Goal: Task Accomplishment & Management: Manage account settings

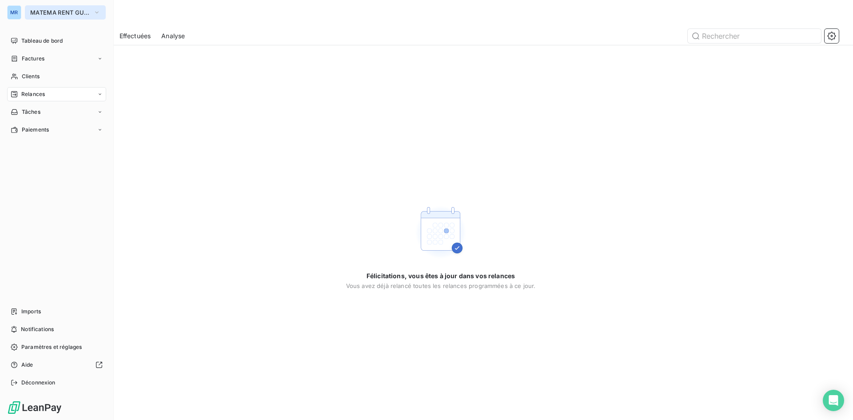
click at [90, 12] on button "MATEMA RENT GUYANE" at bounding box center [65, 12] width 81 height 14
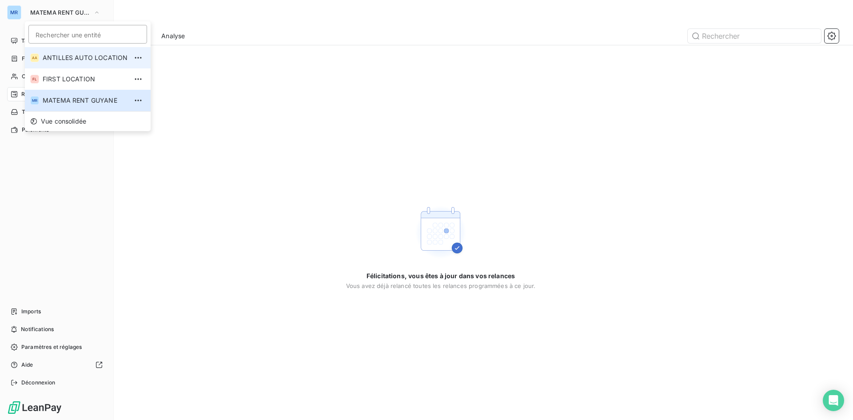
click at [91, 54] on span "ANTILLES AUTO LOCATION" at bounding box center [85, 57] width 85 height 9
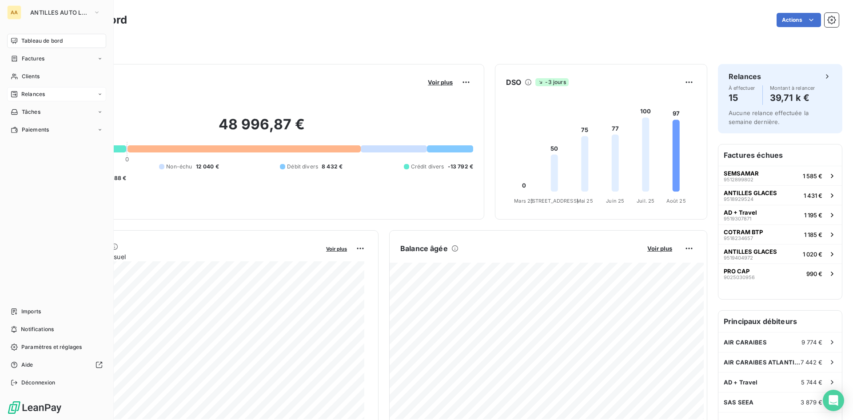
click at [43, 92] on span "Relances" at bounding box center [33, 94] width 24 height 8
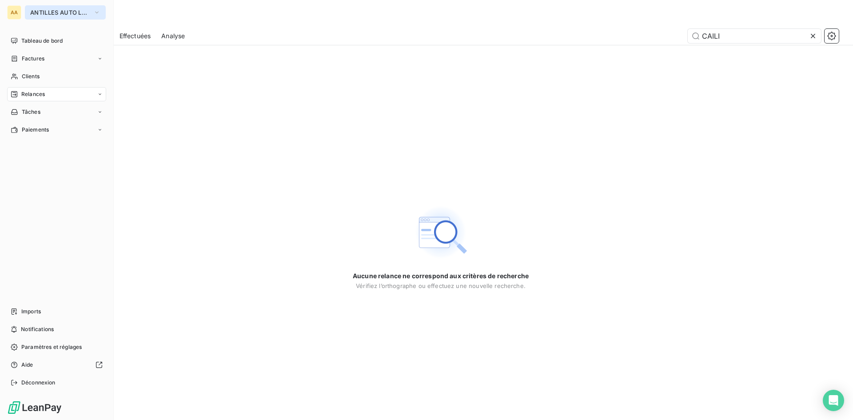
click at [95, 12] on icon "button" at bounding box center [96, 12] width 7 height 9
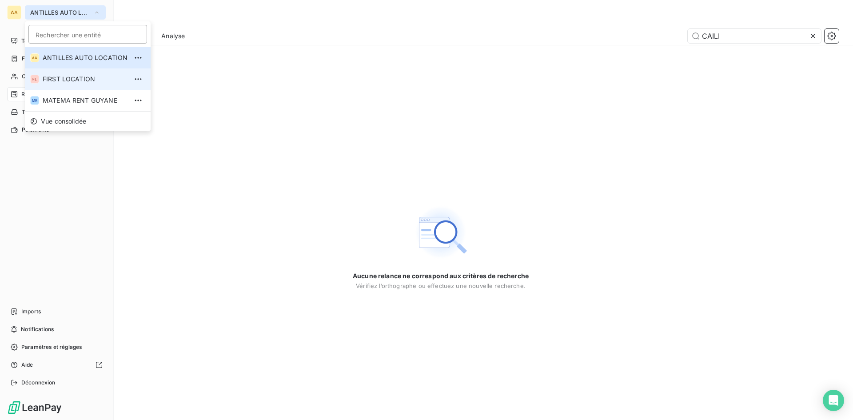
click at [87, 77] on span "FIRST LOCATION" at bounding box center [85, 79] width 85 height 9
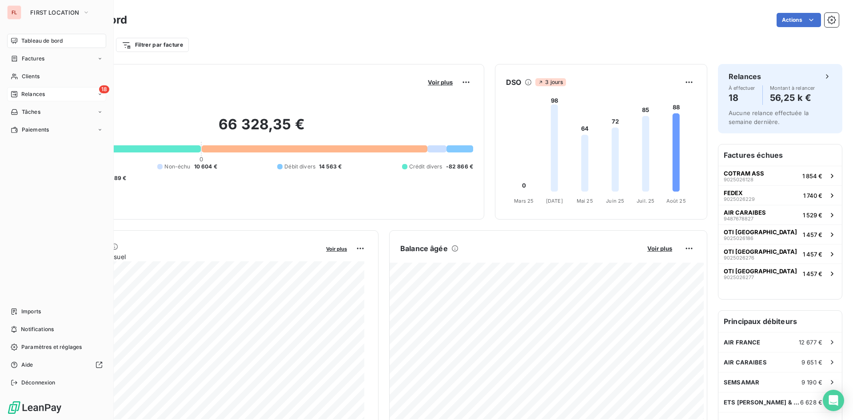
click at [22, 92] on span "Relances" at bounding box center [33, 94] width 24 height 8
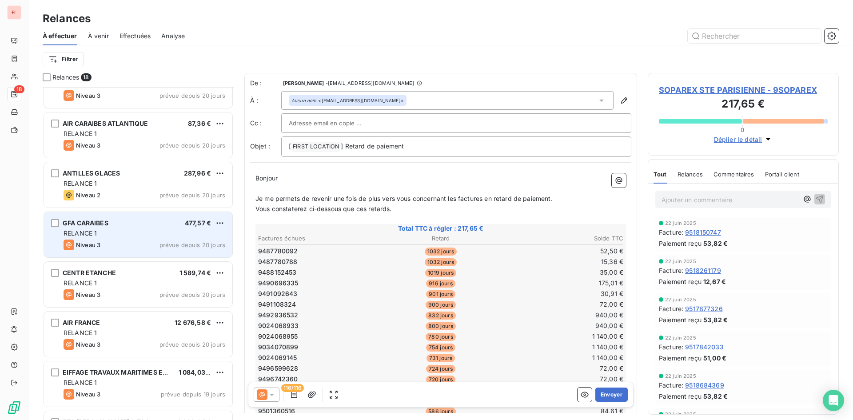
scroll to position [311, 0]
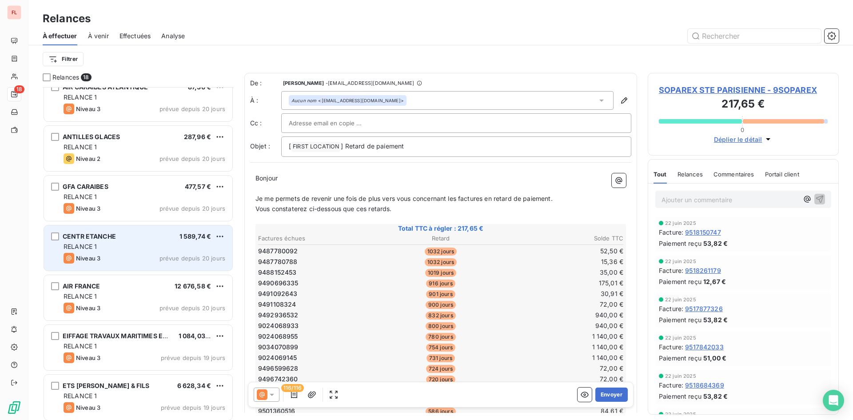
click at [191, 267] on div "CENTR ETANCHE 1 589,74 € RELANCE 1 Niveau 3 prévue depuis 20 jours" at bounding box center [138, 247] width 188 height 45
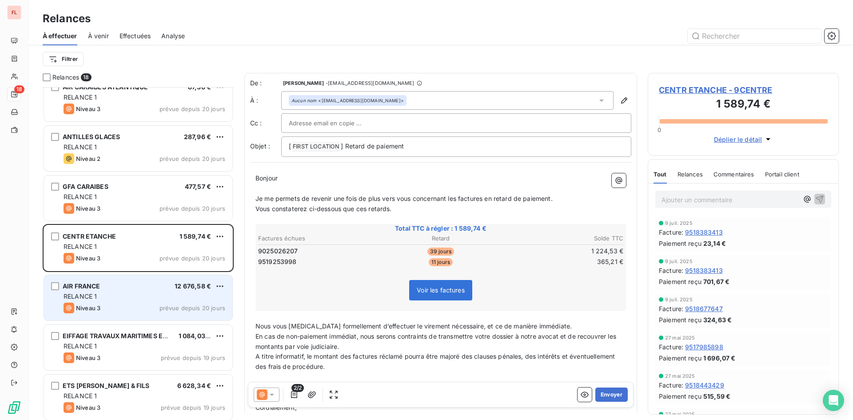
click at [180, 299] on div "RELANCE 1" at bounding box center [145, 296] width 162 height 9
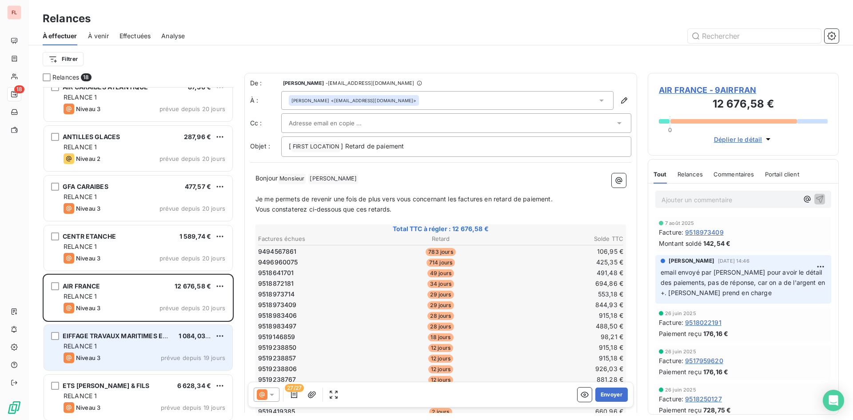
click at [173, 349] on div "RELANCE 1" at bounding box center [145, 346] width 162 height 9
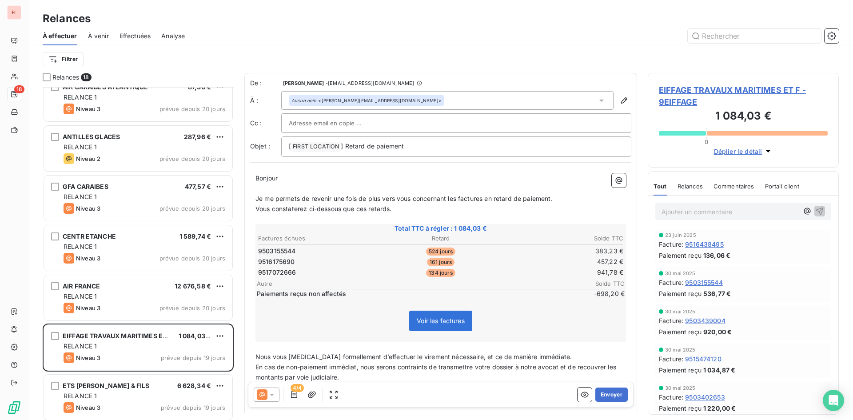
scroll to position [150, 0]
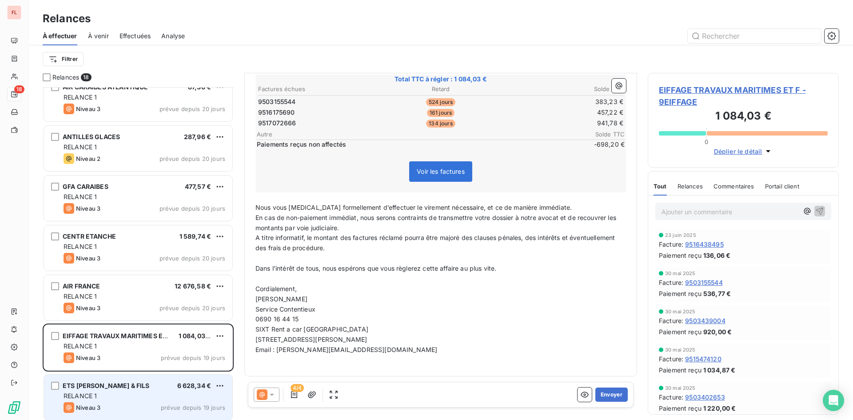
click at [212, 382] on div "ETS [PERSON_NAME] & FILS 6 628,34 €" at bounding box center [145, 386] width 162 height 8
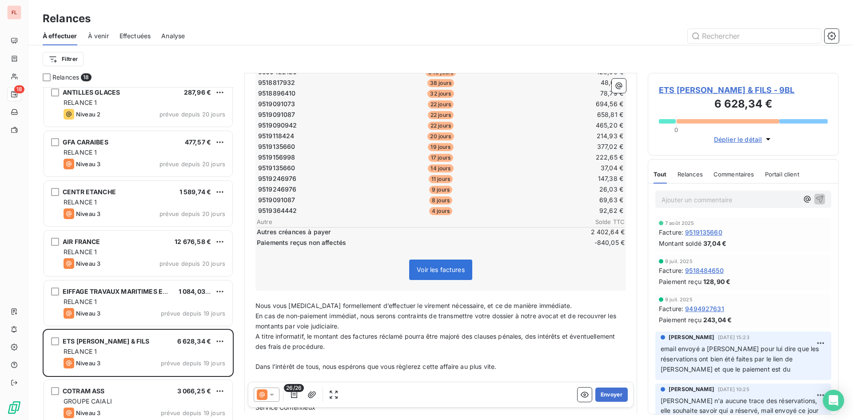
scroll to position [445, 0]
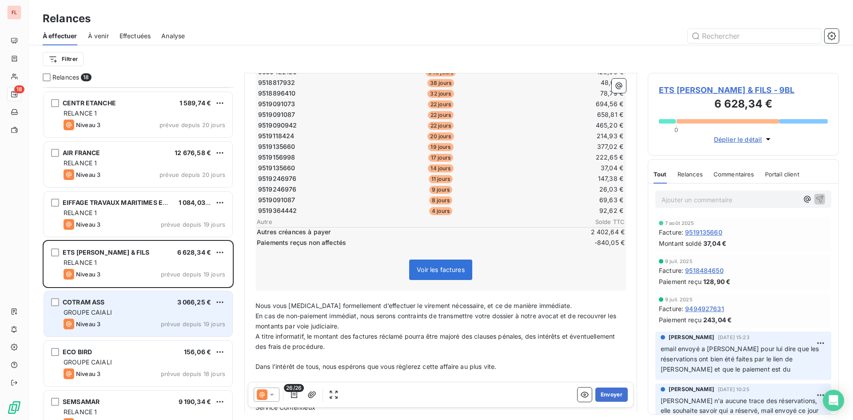
click at [213, 314] on div "GROUPE CAIALI" at bounding box center [145, 312] width 162 height 9
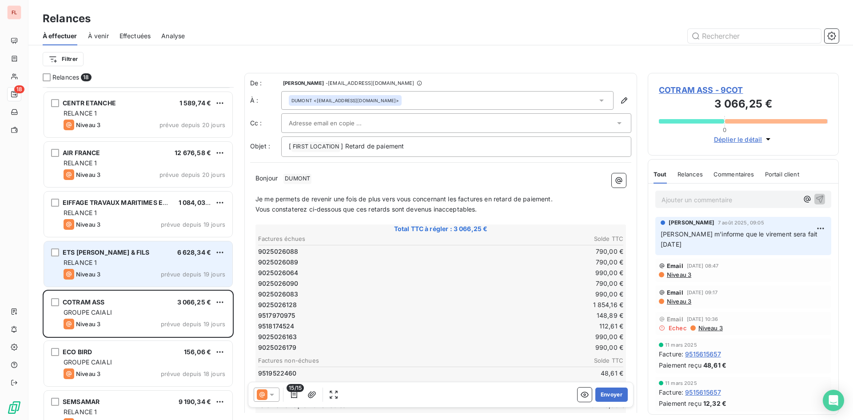
click at [212, 274] on span "prévue depuis 19 jours" at bounding box center [193, 274] width 64 height 7
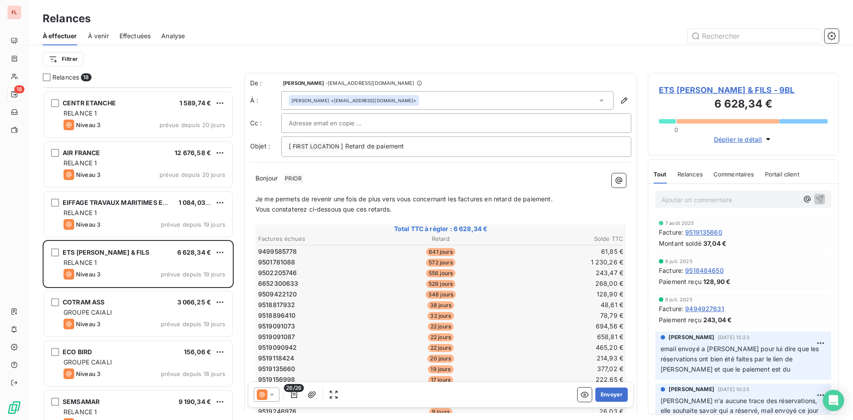
scroll to position [133, 0]
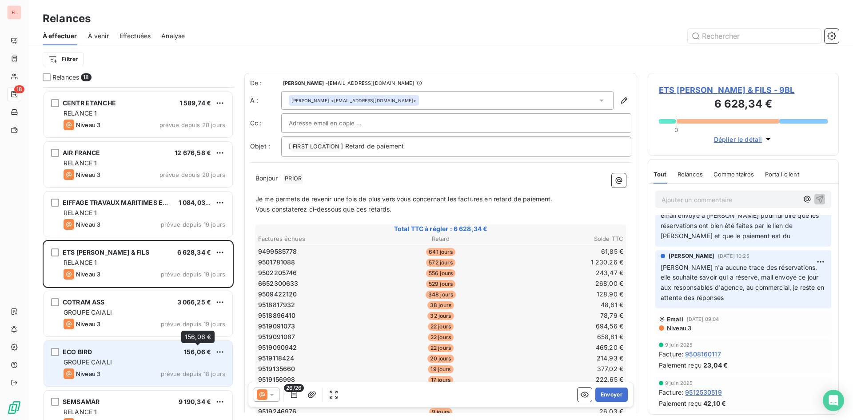
click at [183, 356] on div "ECO BIRD 156,06 € GROUPE CAIALI Niveau 3 prévue depuis 18 jours" at bounding box center [138, 363] width 188 height 45
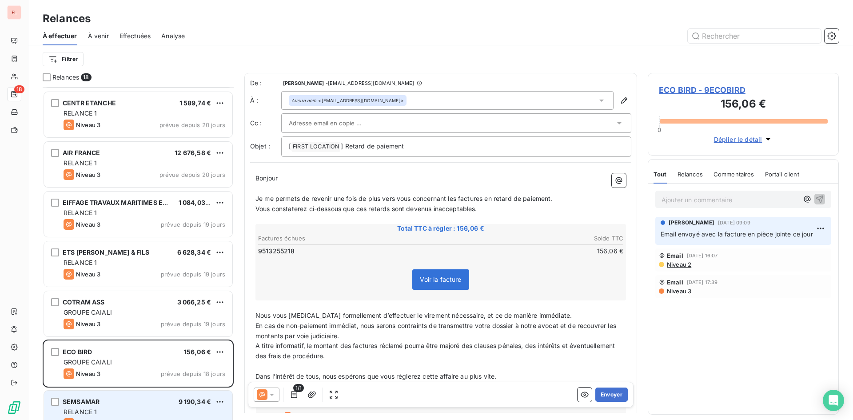
click at [170, 405] on div "SEMSAMAR 9 190,34 €" at bounding box center [145, 402] width 162 height 8
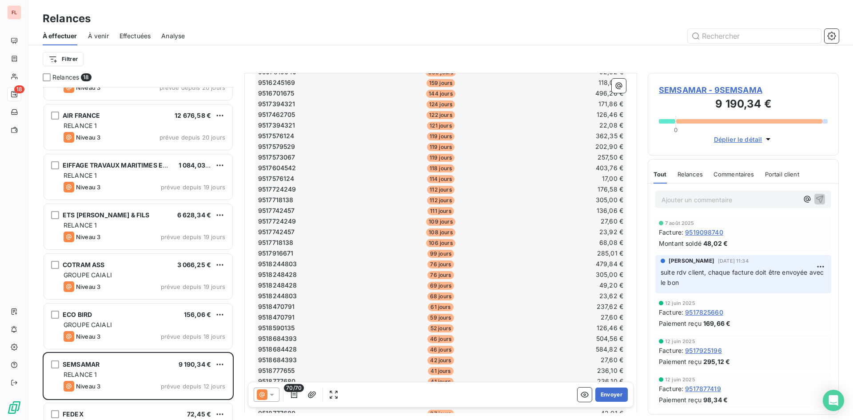
scroll to position [563, 0]
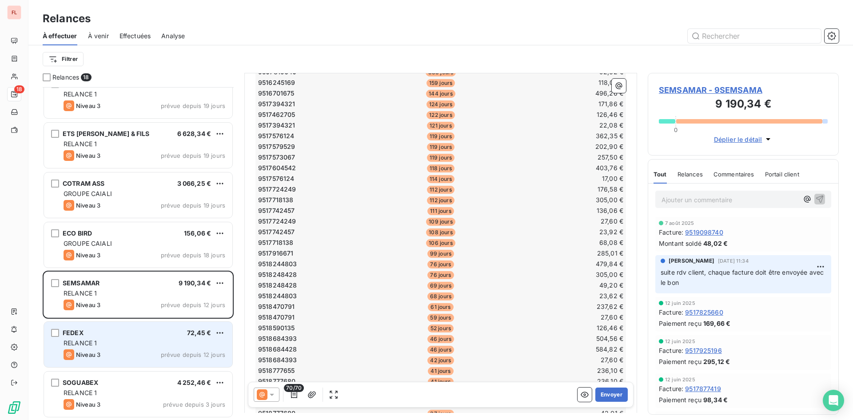
click at [165, 333] on div "FEDEX 72,45 €" at bounding box center [145, 333] width 162 height 8
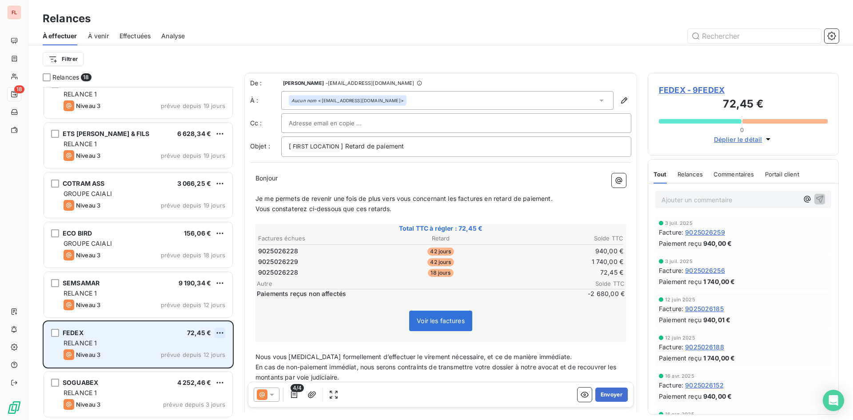
click at [222, 331] on html "FL 18 Relances À effectuer À venir Effectuées Analyse Filtrer Relances 18 AIR F…" at bounding box center [426, 210] width 853 height 420
click at [211, 353] on div "Replanifier cette action" at bounding box center [182, 350] width 80 height 14
select select "7"
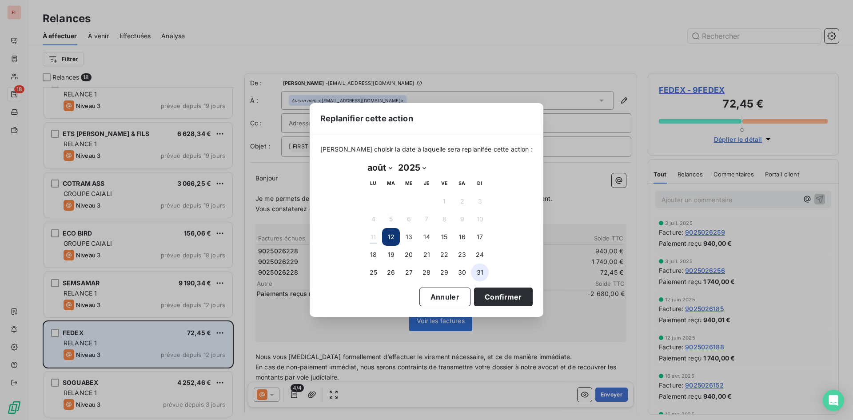
click at [479, 273] on button "31" at bounding box center [480, 272] width 18 height 18
click at [484, 296] on button "Confirmer" at bounding box center [503, 296] width 59 height 19
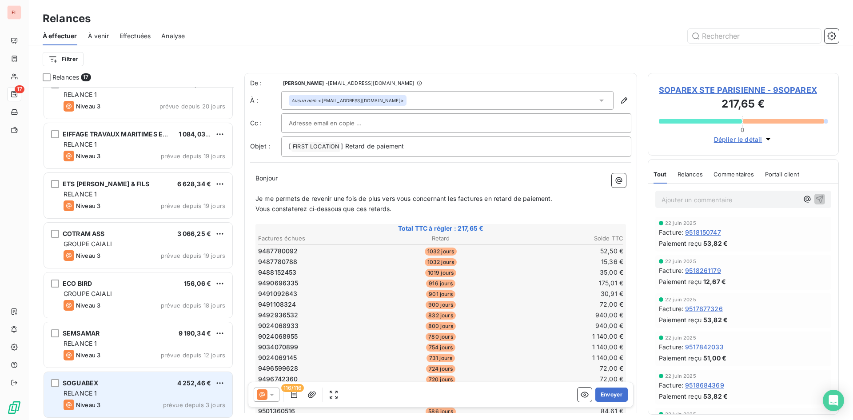
scroll to position [513, 0]
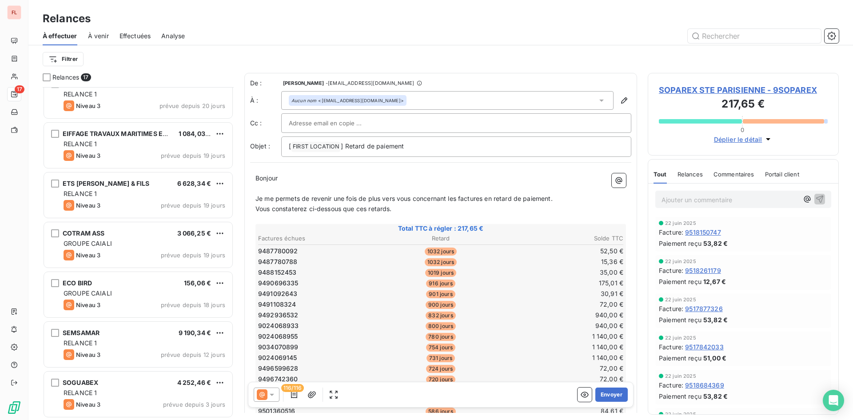
click at [179, 384] on span "4 252,46 €" at bounding box center [194, 382] width 34 height 8
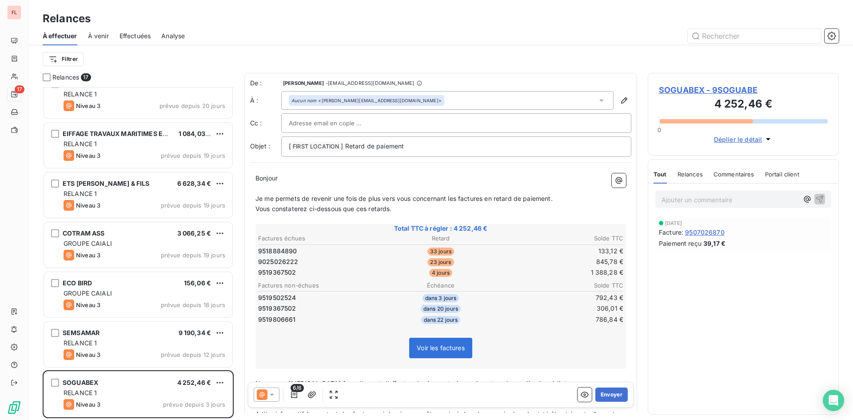
click at [735, 175] on span "Commentaires" at bounding box center [733, 174] width 41 height 7
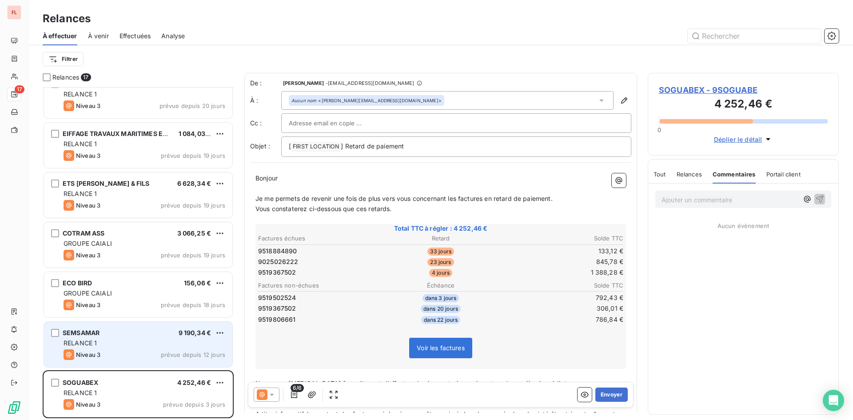
click at [165, 323] on div "SEMSAMAR 9 190,34 € RELANCE 1 Niveau 3 prévue depuis 12 jours" at bounding box center [138, 344] width 188 height 45
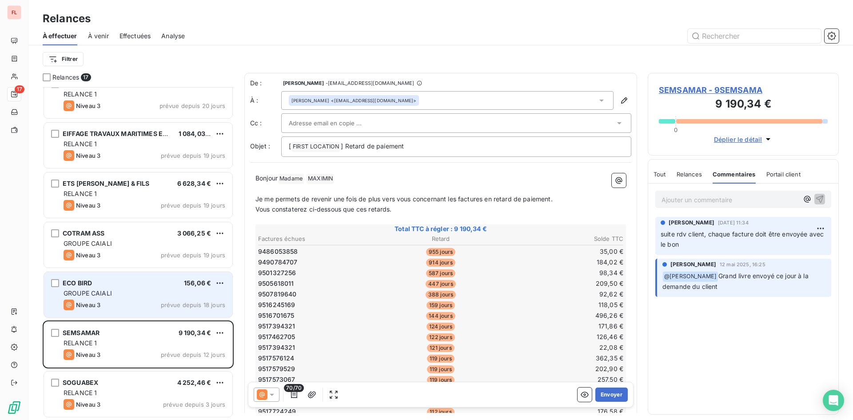
click at [169, 293] on div "GROUPE CAIALI" at bounding box center [145, 293] width 162 height 9
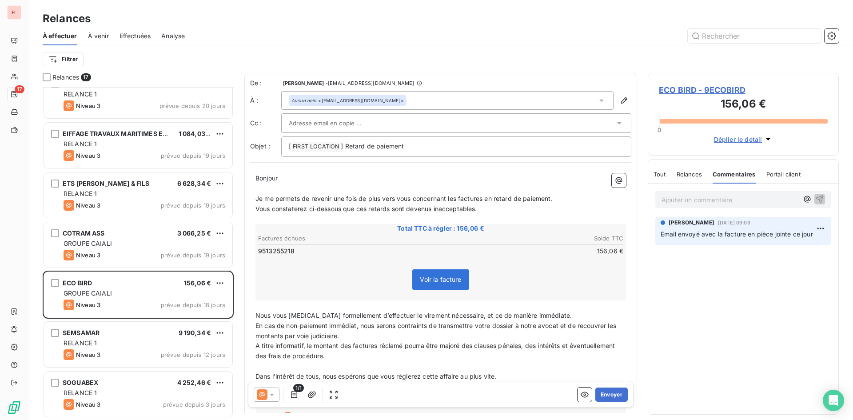
click at [427, 284] on span "Voir la facture" at bounding box center [440, 279] width 56 height 20
click at [438, 275] on span "Voir la facture" at bounding box center [440, 279] width 41 height 8
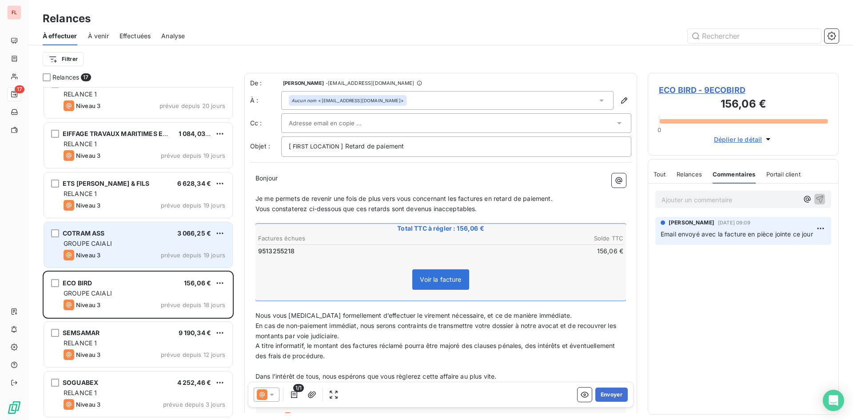
click at [178, 251] on div "Niveau 3 prévue depuis 19 jours" at bounding box center [145, 255] width 162 height 11
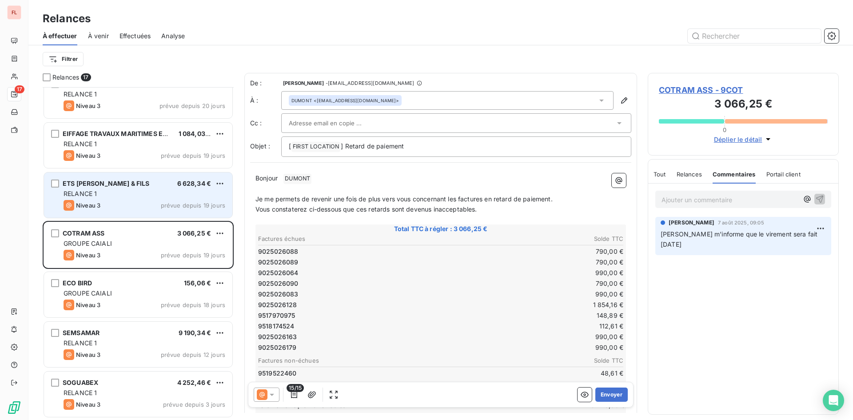
click at [211, 195] on div "RELANCE 1" at bounding box center [145, 193] width 162 height 9
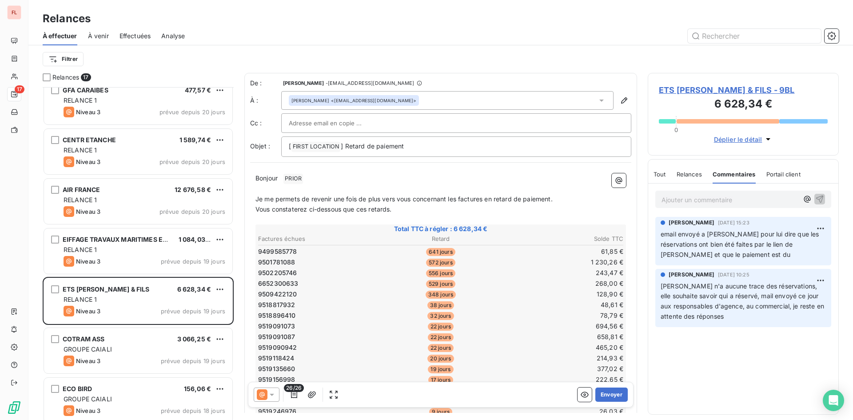
scroll to position [380, 0]
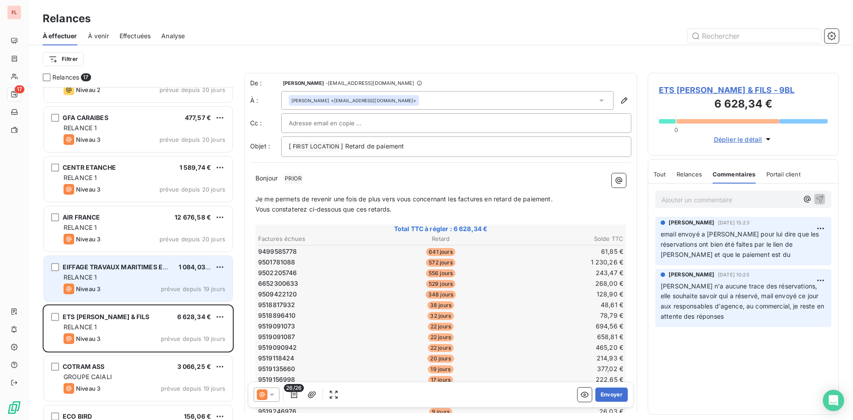
click at [168, 286] on span "prévue depuis 19 jours" at bounding box center [193, 288] width 64 height 7
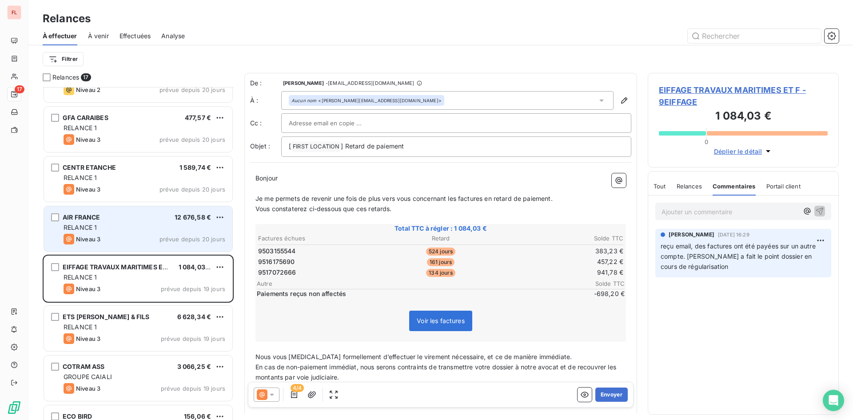
click at [191, 234] on div "Niveau 3 prévue depuis 20 jours" at bounding box center [145, 239] width 162 height 11
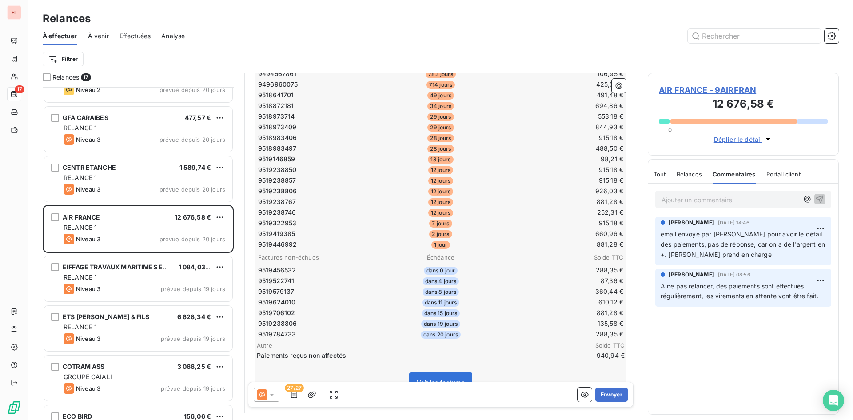
scroll to position [223, 0]
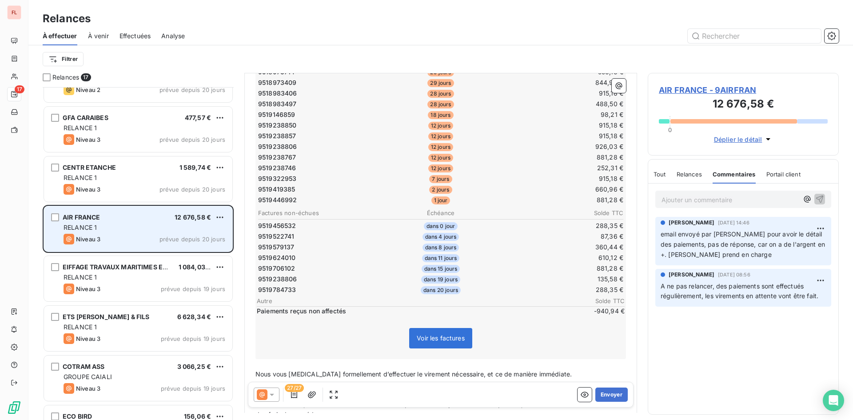
click at [207, 231] on div "RELANCE 1" at bounding box center [145, 227] width 162 height 9
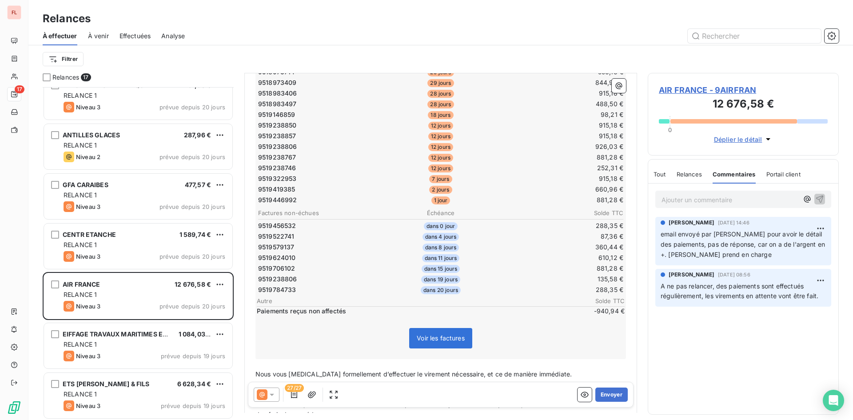
scroll to position [247, 0]
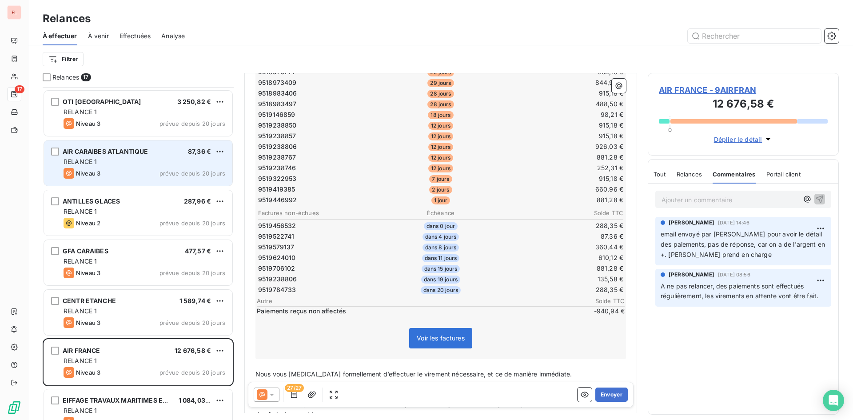
click at [190, 162] on div "RELANCE 1" at bounding box center [145, 161] width 162 height 9
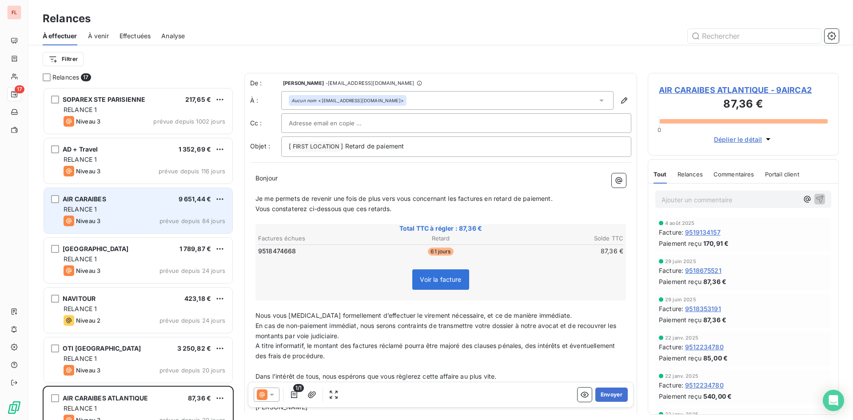
click at [199, 200] on span "9 651,44 €" at bounding box center [195, 199] width 33 height 8
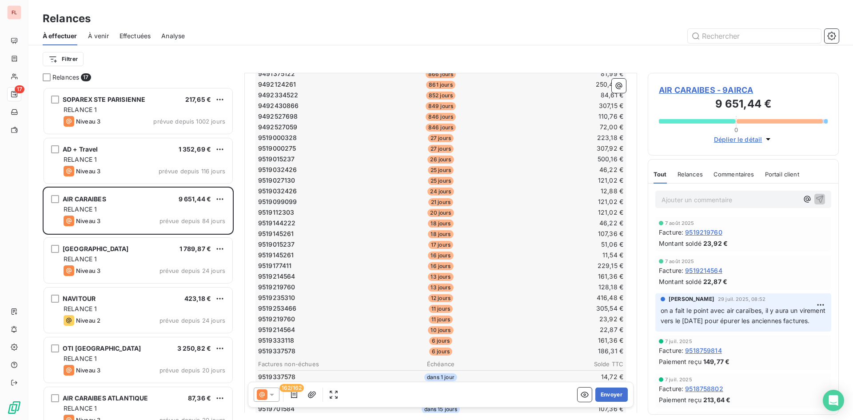
scroll to position [1466, 0]
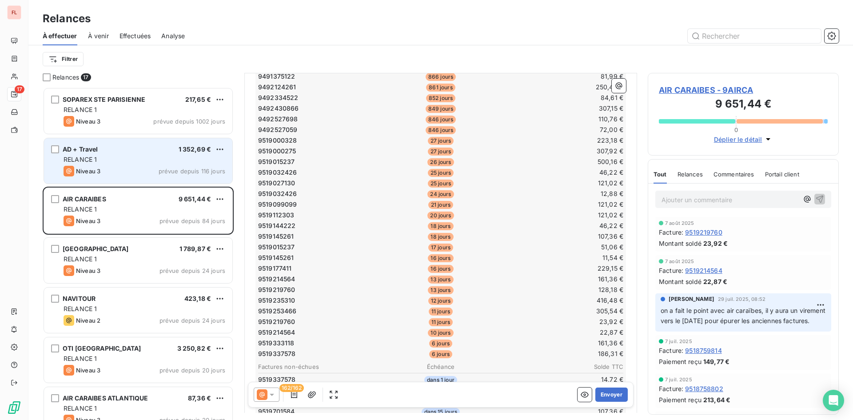
click at [180, 162] on div "RELANCE 1" at bounding box center [145, 159] width 162 height 9
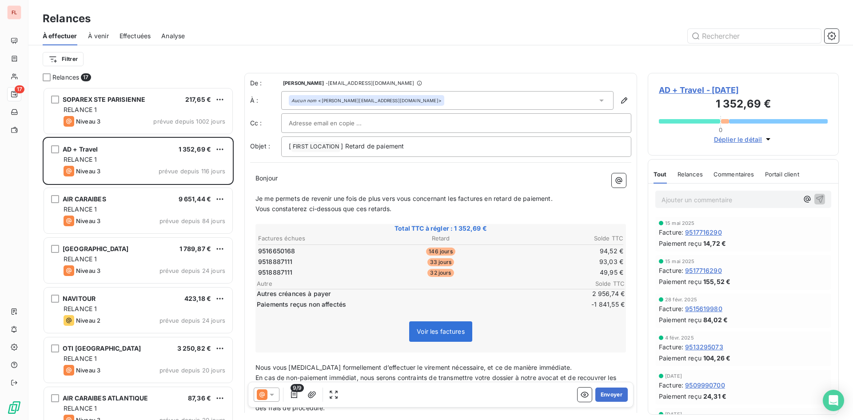
click at [744, 171] on span "Commentaires" at bounding box center [733, 174] width 41 height 7
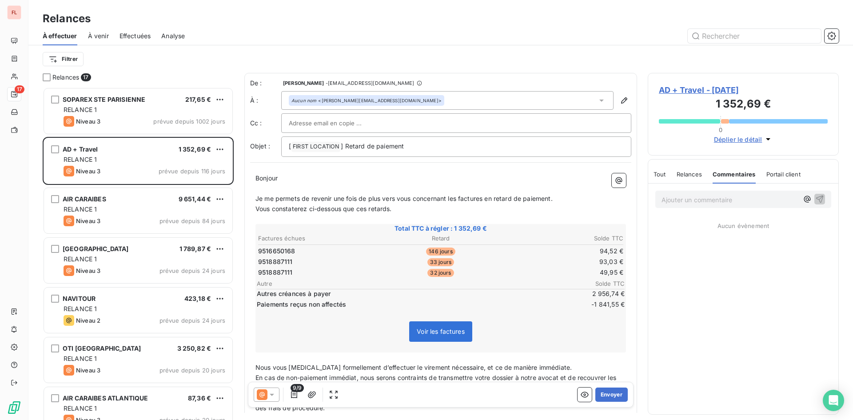
click at [681, 172] on span "Relances" at bounding box center [689, 174] width 25 height 7
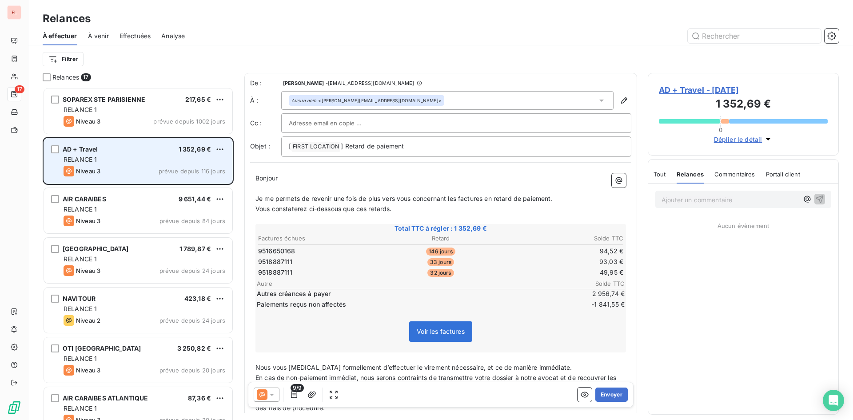
click at [200, 167] on div "Niveau 3 prévue depuis 116 jours" at bounding box center [145, 171] width 162 height 11
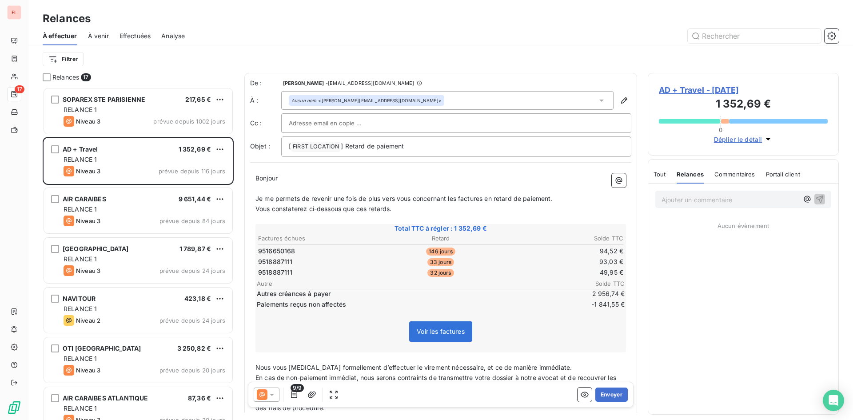
click at [732, 174] on span "Commentaires" at bounding box center [734, 174] width 41 height 7
click at [687, 180] on div "Relances" at bounding box center [689, 174] width 25 height 19
click at [741, 177] on span "Commentaires" at bounding box center [734, 174] width 41 height 7
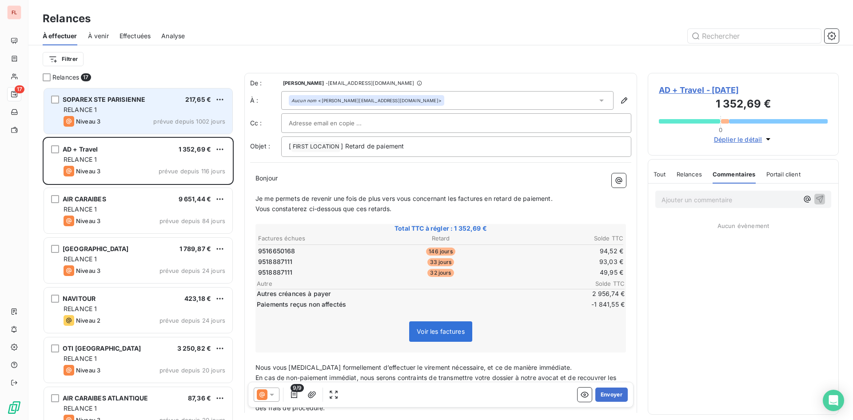
click at [220, 107] on div "RELANCE 1" at bounding box center [145, 109] width 162 height 9
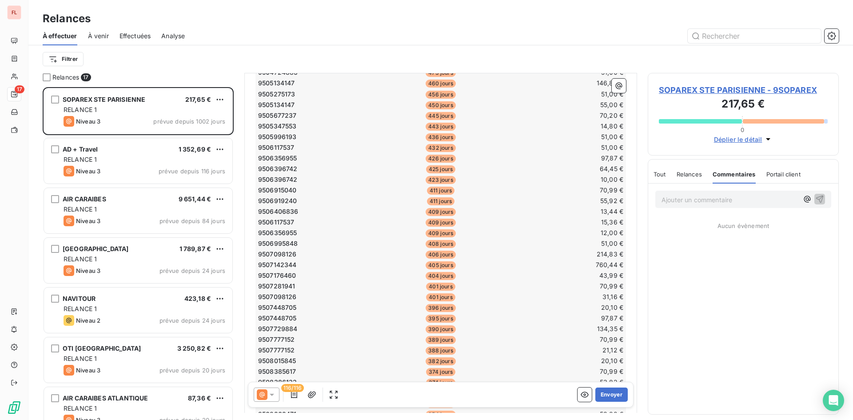
scroll to position [711, 0]
click at [688, 173] on span "Relances" at bounding box center [689, 174] width 25 height 7
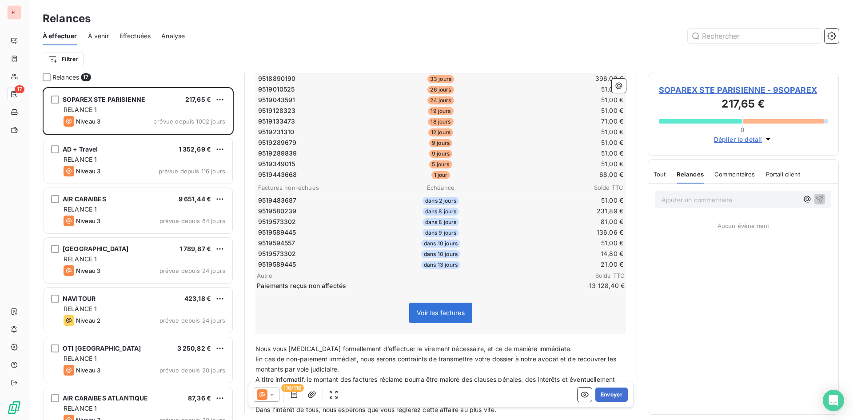
scroll to position [1289, 0]
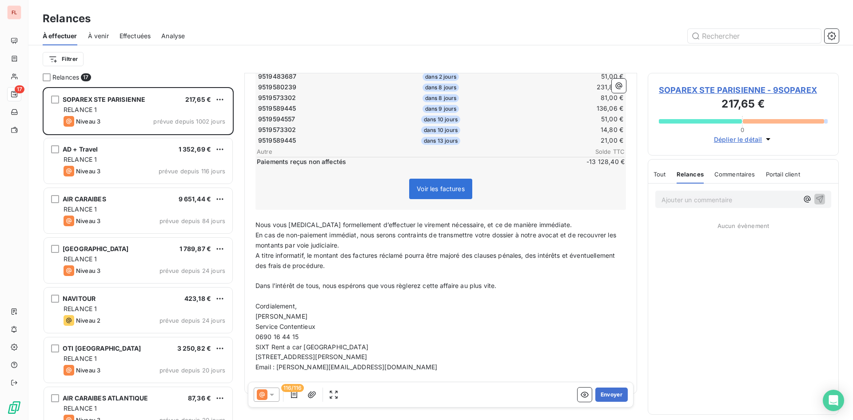
click at [709, 207] on div "Ajouter un commentaire ﻿" at bounding box center [743, 199] width 176 height 17
click at [707, 203] on p "Ajouter un commentaire ﻿" at bounding box center [729, 199] width 137 height 11
click at [766, 199] on span "recu paiement de 13128.40 euros a affecter" at bounding box center [726, 199] width 130 height 8
click at [792, 193] on div "recu paiement de 13128.40 euros à affecter" at bounding box center [743, 199] width 176 height 16
click at [792, 201] on span "recu paiement de 13128.40 euros à affecter" at bounding box center [726, 199] width 130 height 8
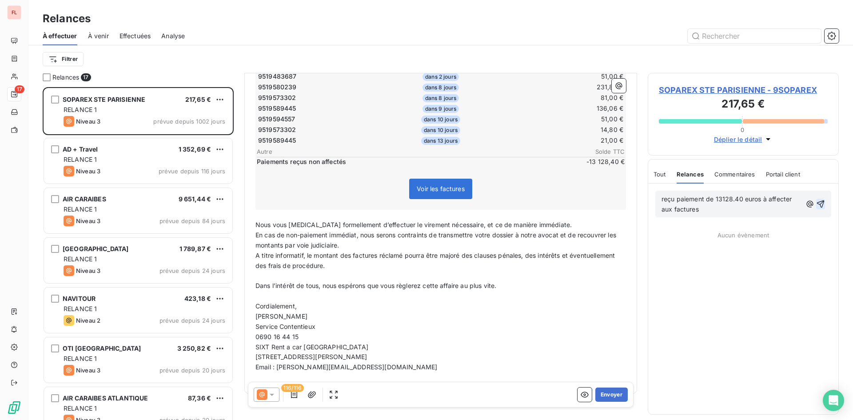
click at [821, 203] on icon "button" at bounding box center [820, 203] width 9 height 9
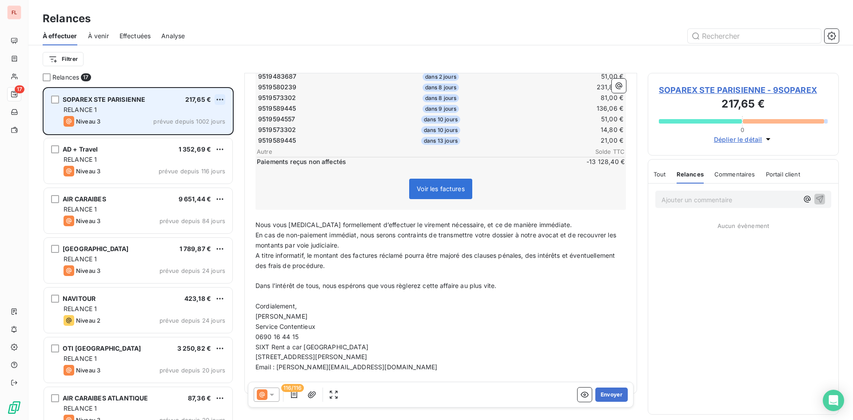
click at [223, 98] on html "FL 17 Relances À effectuer À venir Effectuées Analyse Filtrer Relances 17 SOPAR…" at bounding box center [426, 210] width 853 height 420
click at [188, 117] on div "Replanifier cette action" at bounding box center [182, 117] width 80 height 14
select select "7"
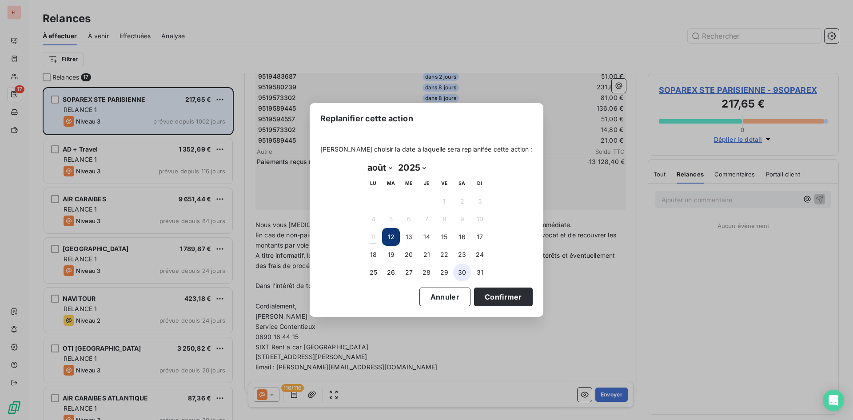
click at [463, 272] on button "30" at bounding box center [462, 272] width 18 height 18
click at [504, 307] on div "[PERSON_NAME] choisir la date à laquelle sera replanifée cette action : [DATE] …" at bounding box center [427, 225] width 234 height 182
click at [494, 295] on button "Confirmer" at bounding box center [503, 296] width 59 height 19
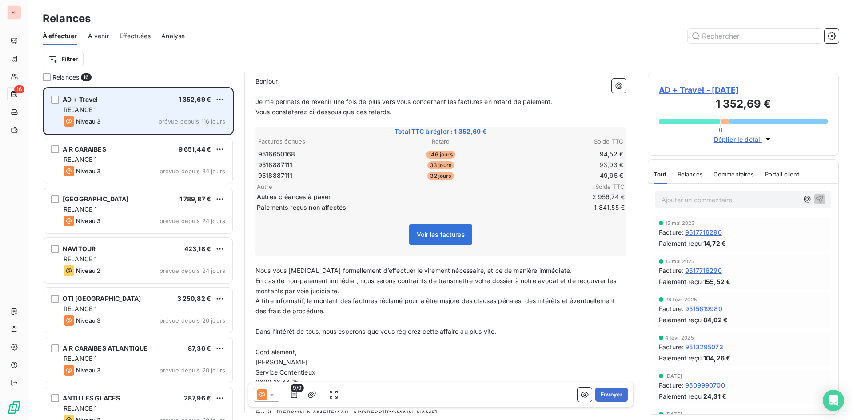
scroll to position [45, 0]
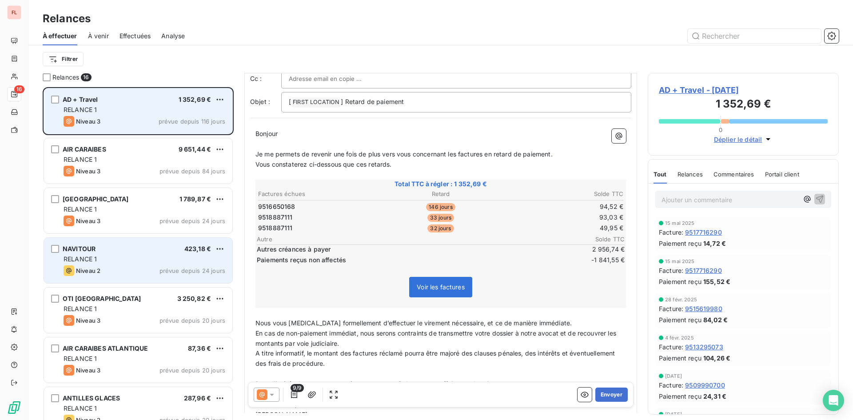
click at [218, 264] on div "NAVITOUR 423,18 € RELANCE 1 Niveau 2 prévue depuis 24 jours" at bounding box center [138, 260] width 188 height 45
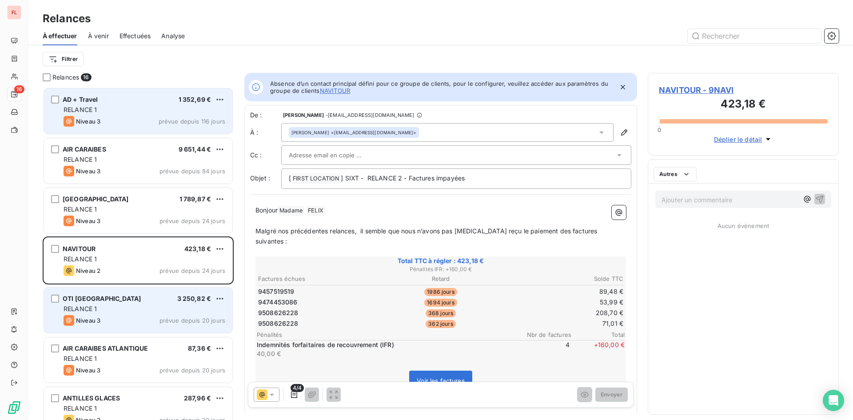
click at [210, 298] on span "3 250,82 €" at bounding box center [194, 299] width 34 height 8
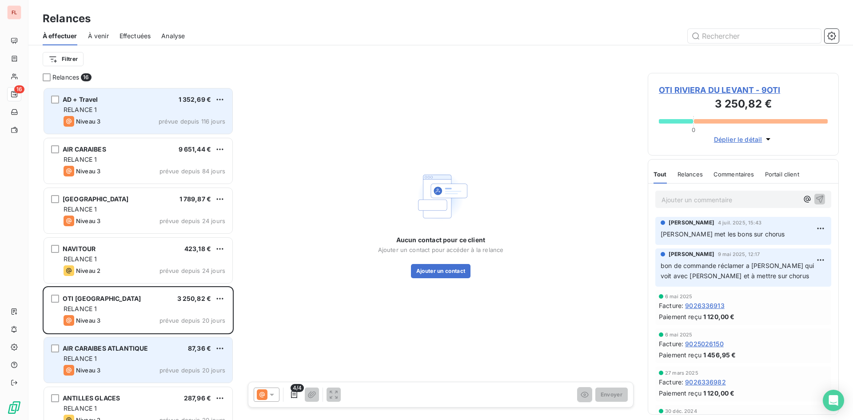
click at [191, 363] on div "AIR CARAIBES ATLANTIQUE 87,36 € RELANCE 1 Niveau 3 prévue depuis 20 jours" at bounding box center [138, 359] width 188 height 45
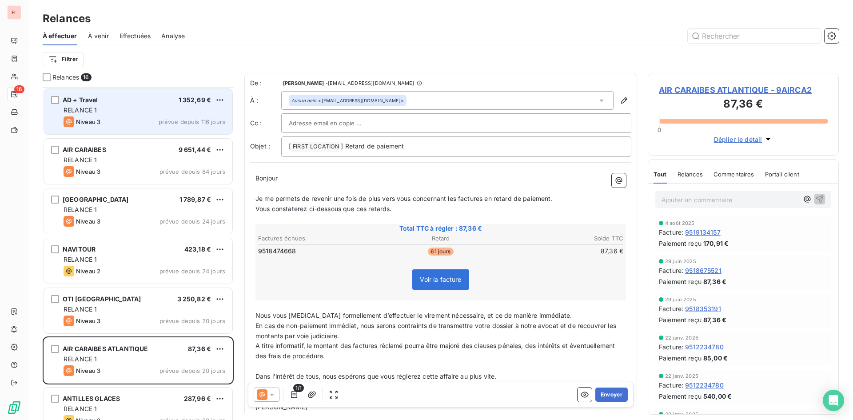
scroll to position [134, 0]
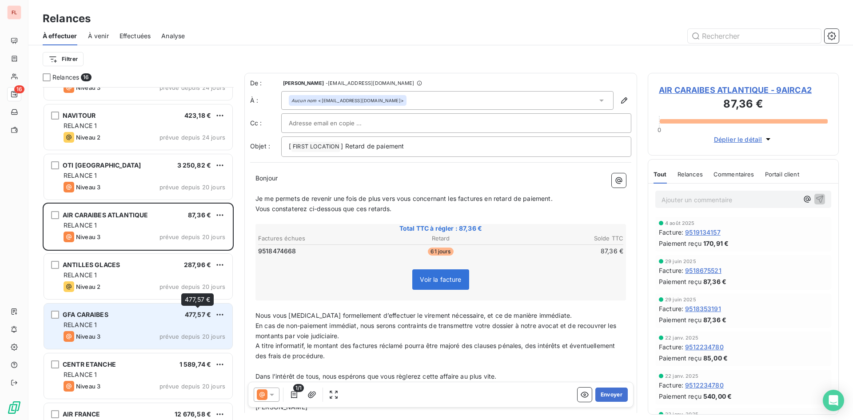
click at [191, 315] on span "477,57 €" at bounding box center [198, 314] width 26 height 8
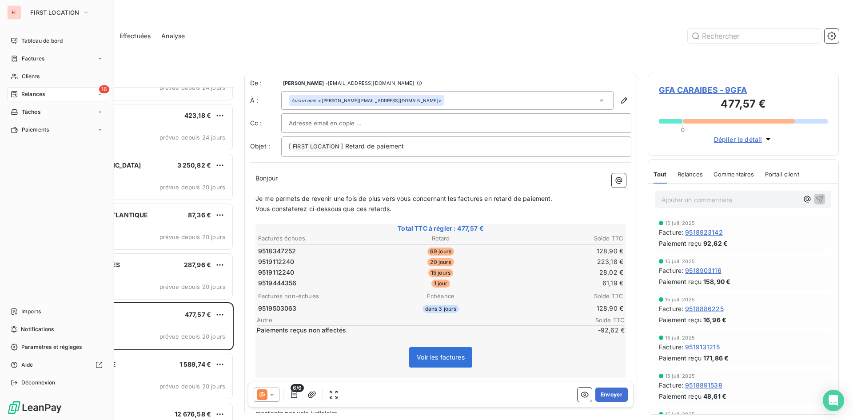
click at [38, 92] on span "Relances" at bounding box center [33, 94] width 24 height 8
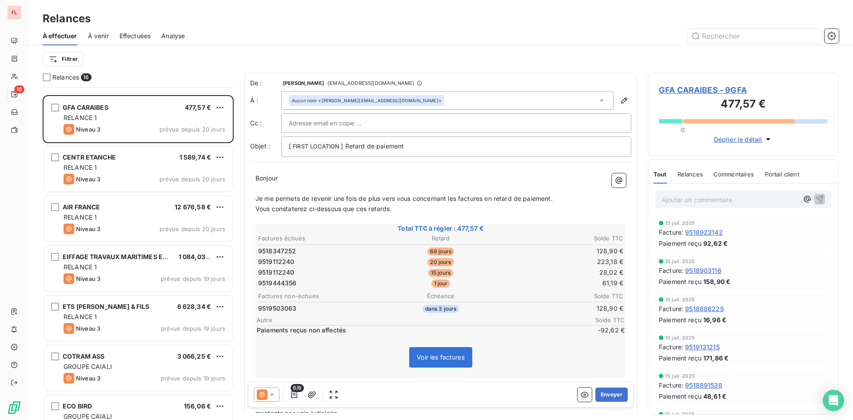
scroll to position [400, 0]
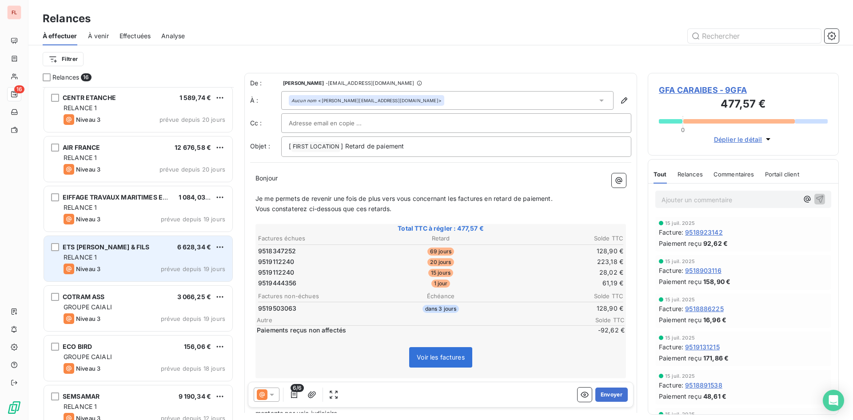
click at [177, 256] on div "RELANCE 1" at bounding box center [145, 257] width 162 height 9
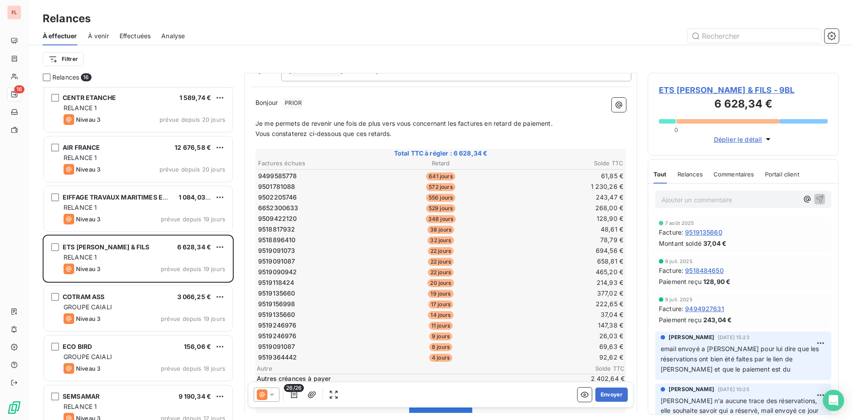
scroll to position [178, 0]
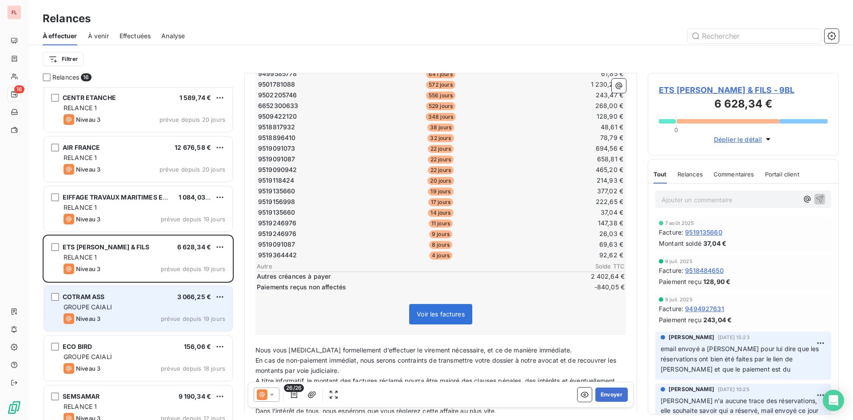
click at [153, 306] on div "GROUPE CAIALI" at bounding box center [145, 306] width 162 height 9
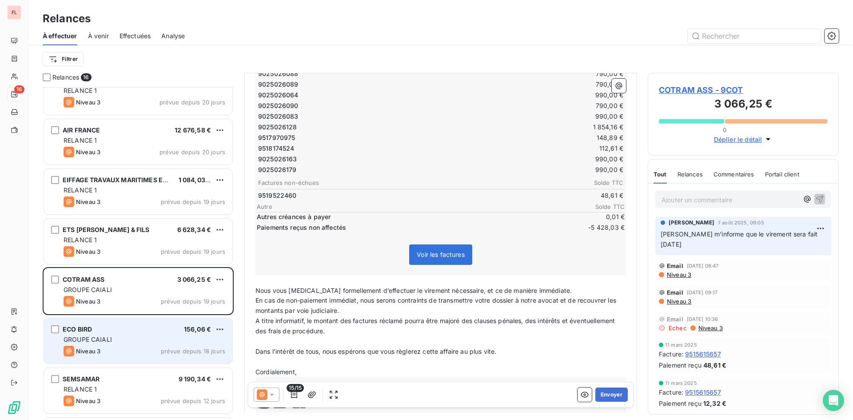
scroll to position [375, 0]
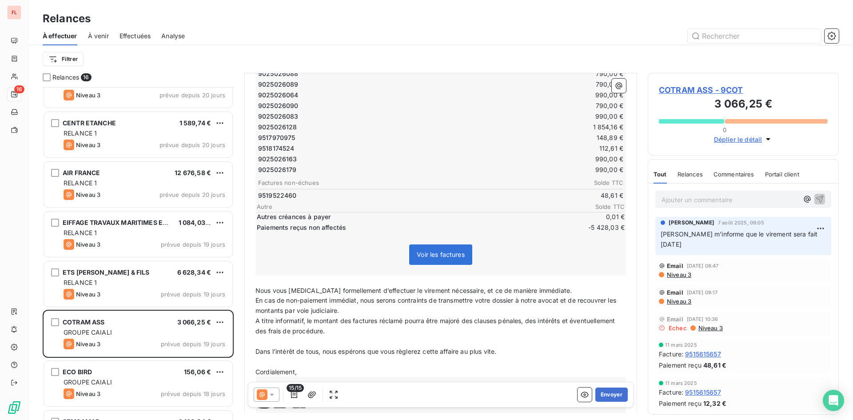
click at [362, 225] on span "Paiements reçus non affectés" at bounding box center [413, 227] width 313 height 9
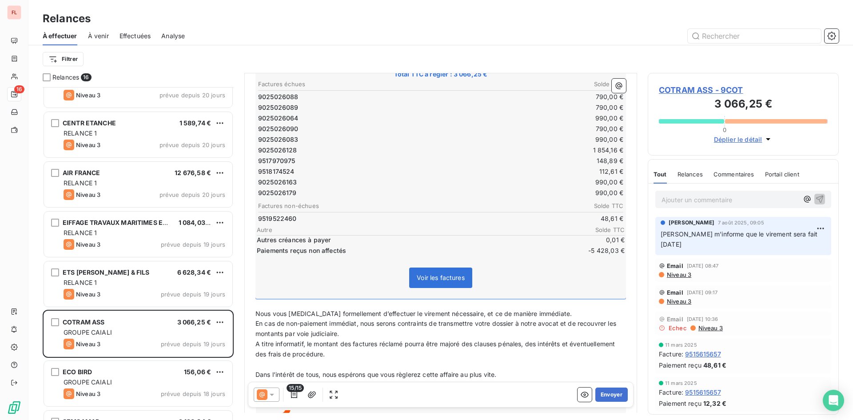
scroll to position [134, 0]
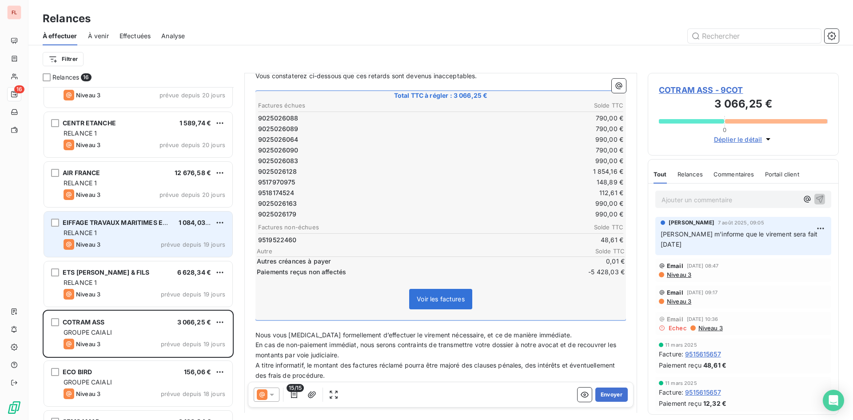
click at [215, 239] on div "Niveau 3 prévue depuis 19 jours" at bounding box center [145, 244] width 162 height 11
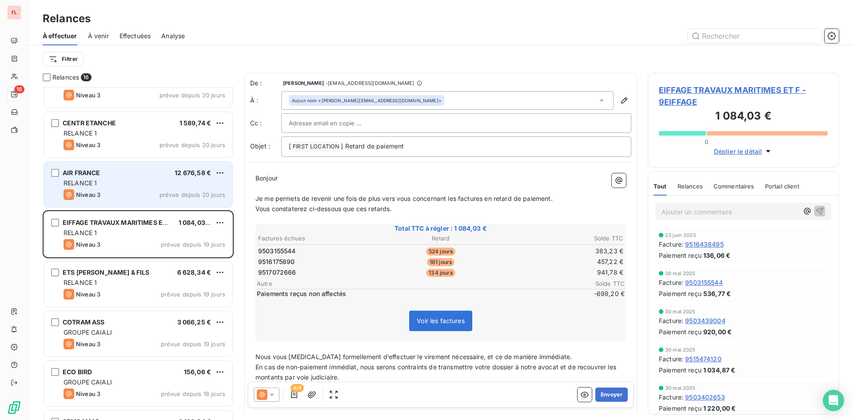
click at [184, 179] on div "RELANCE 1" at bounding box center [145, 183] width 162 height 9
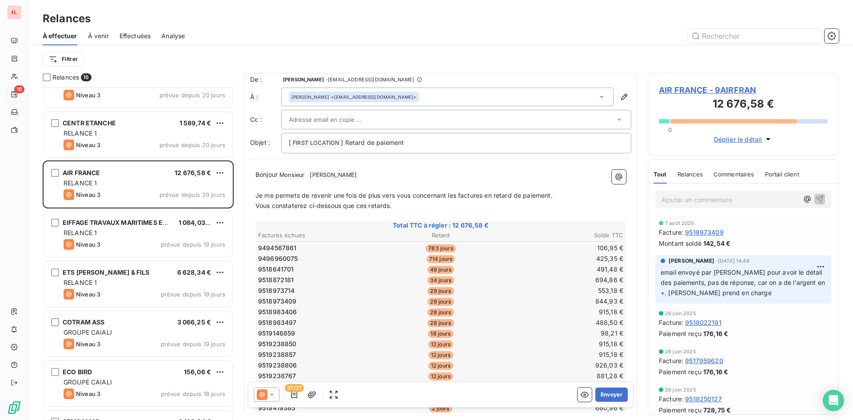
scroll to position [0, 0]
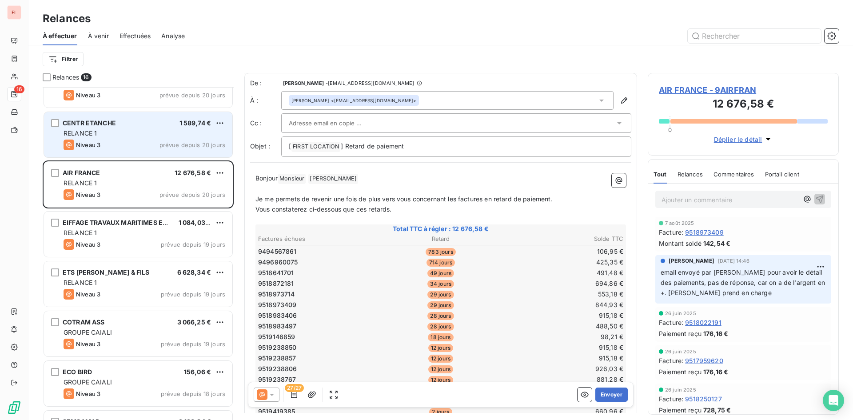
click at [148, 143] on div "Niveau 3 prévue depuis 20 jours" at bounding box center [145, 144] width 162 height 11
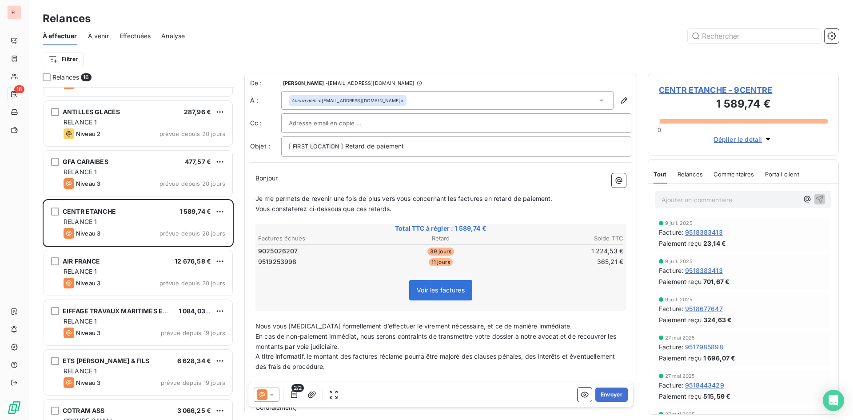
scroll to position [286, 0]
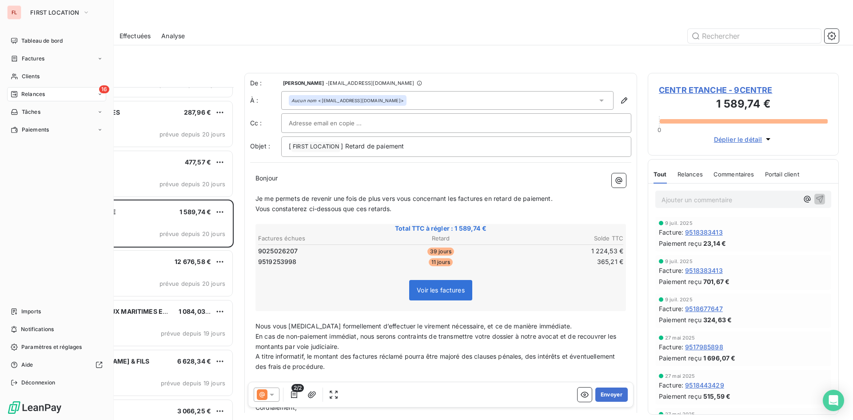
click at [19, 86] on nav "Tableau de bord Factures Clients 16 Relances Tâches Paiements" at bounding box center [56, 85] width 99 height 103
click at [23, 94] on span "Relances" at bounding box center [33, 94] width 24 height 8
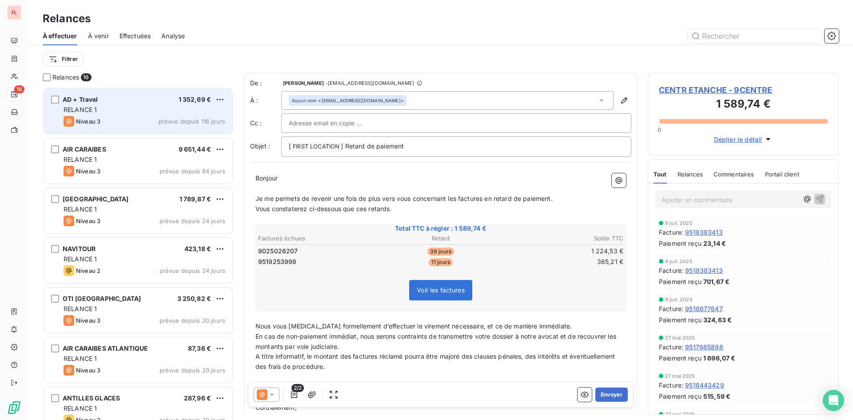
click at [199, 100] on span "1 352,69 €" at bounding box center [195, 100] width 33 height 8
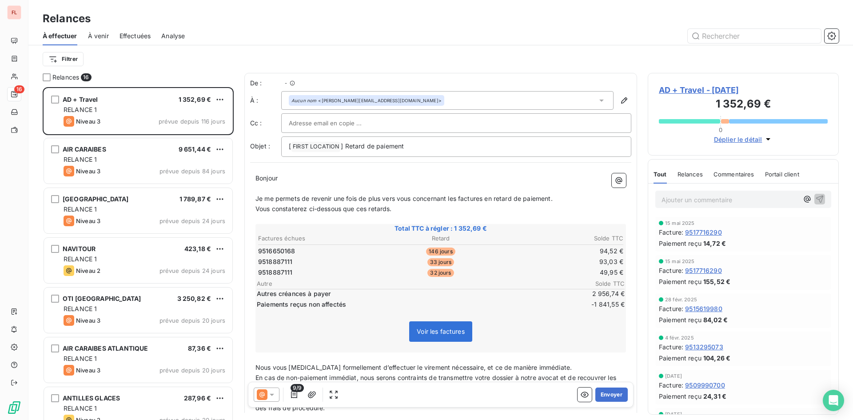
scroll to position [326, 184]
